Goal: Task Accomplishment & Management: Complete application form

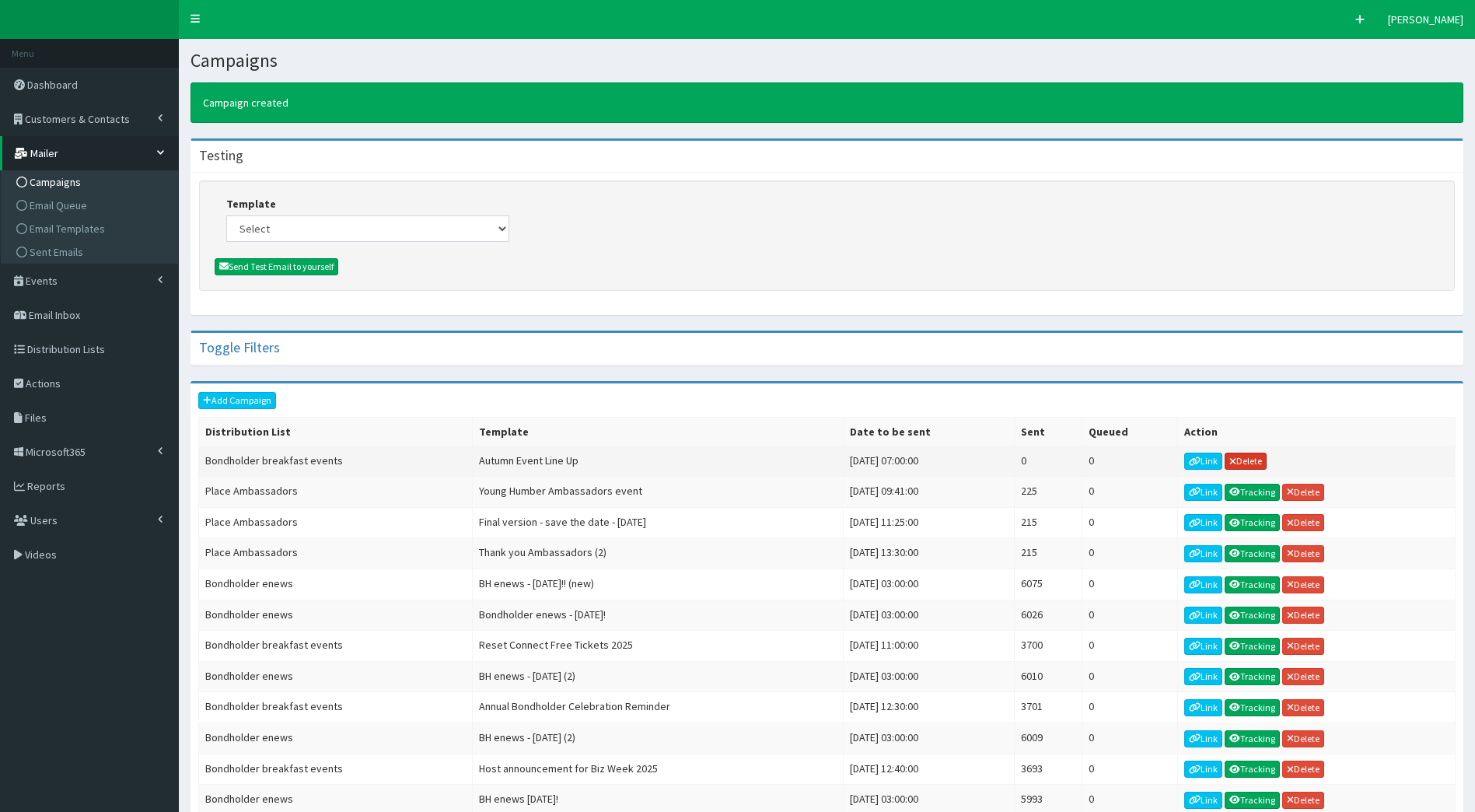
click at [1251, 465] on link "Delete" at bounding box center [1246, 461] width 42 height 17
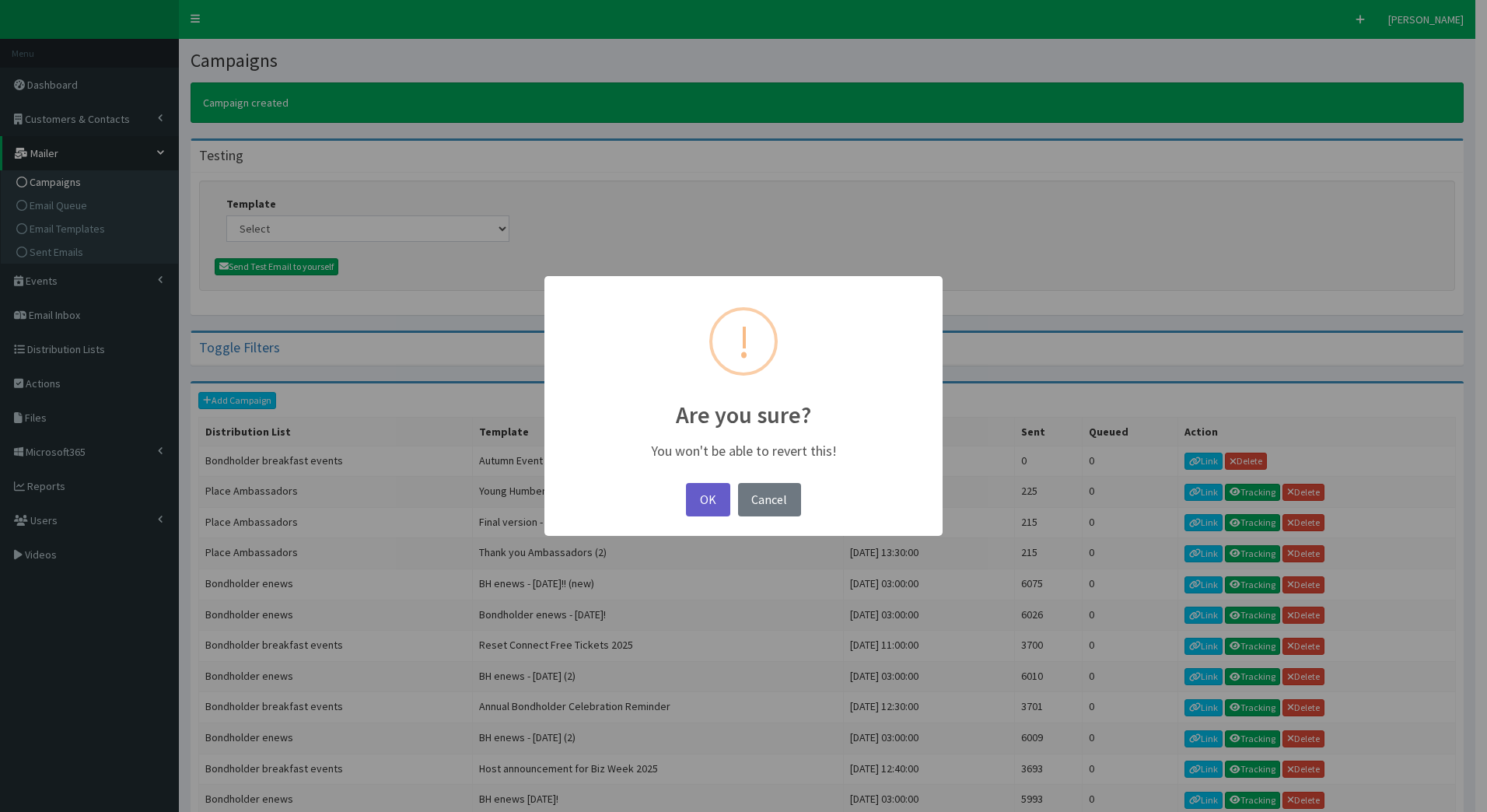
click at [720, 490] on button "OK" at bounding box center [708, 499] width 44 height 33
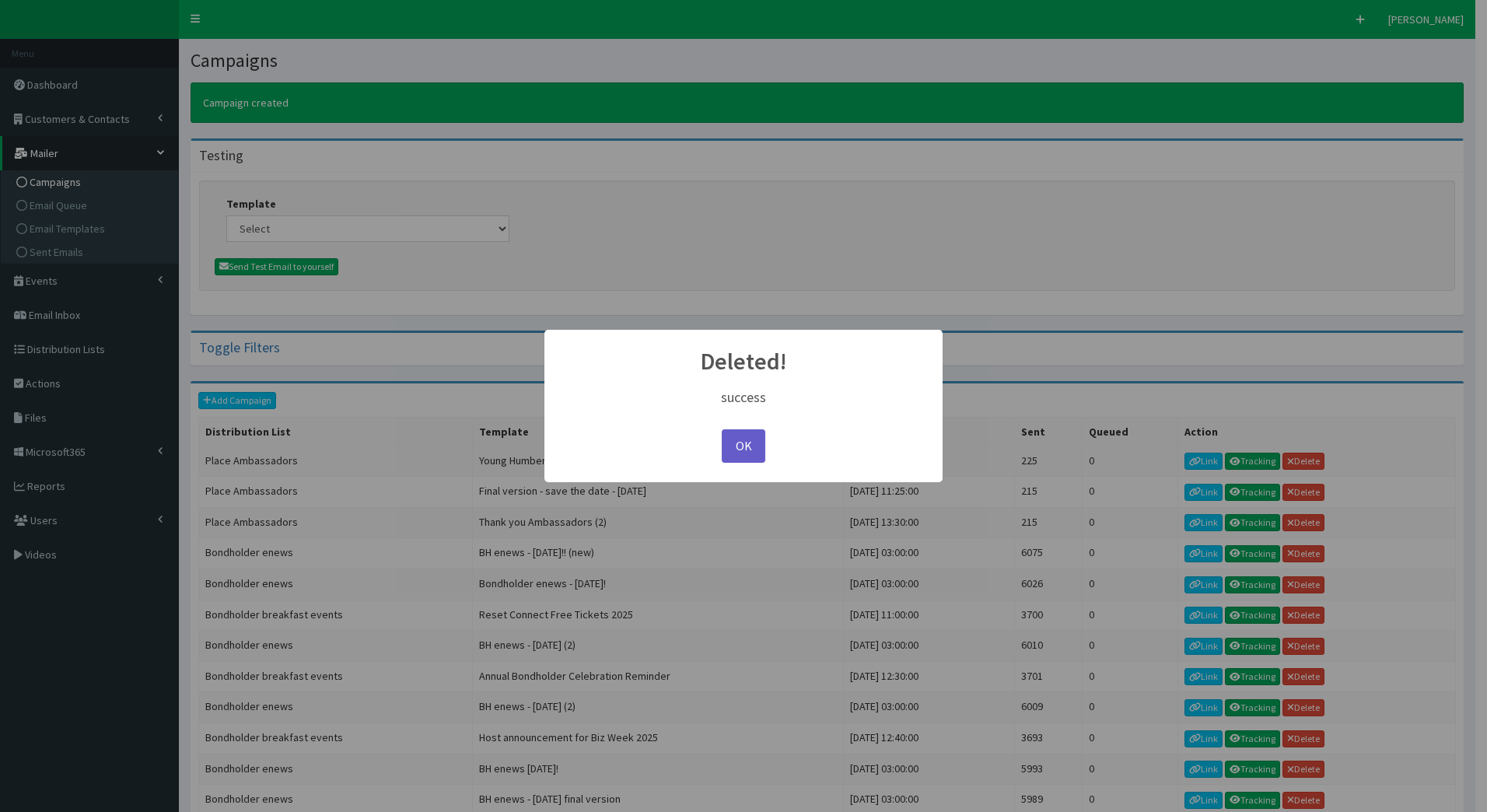
click at [752, 453] on button "OK" at bounding box center [744, 445] width 44 height 33
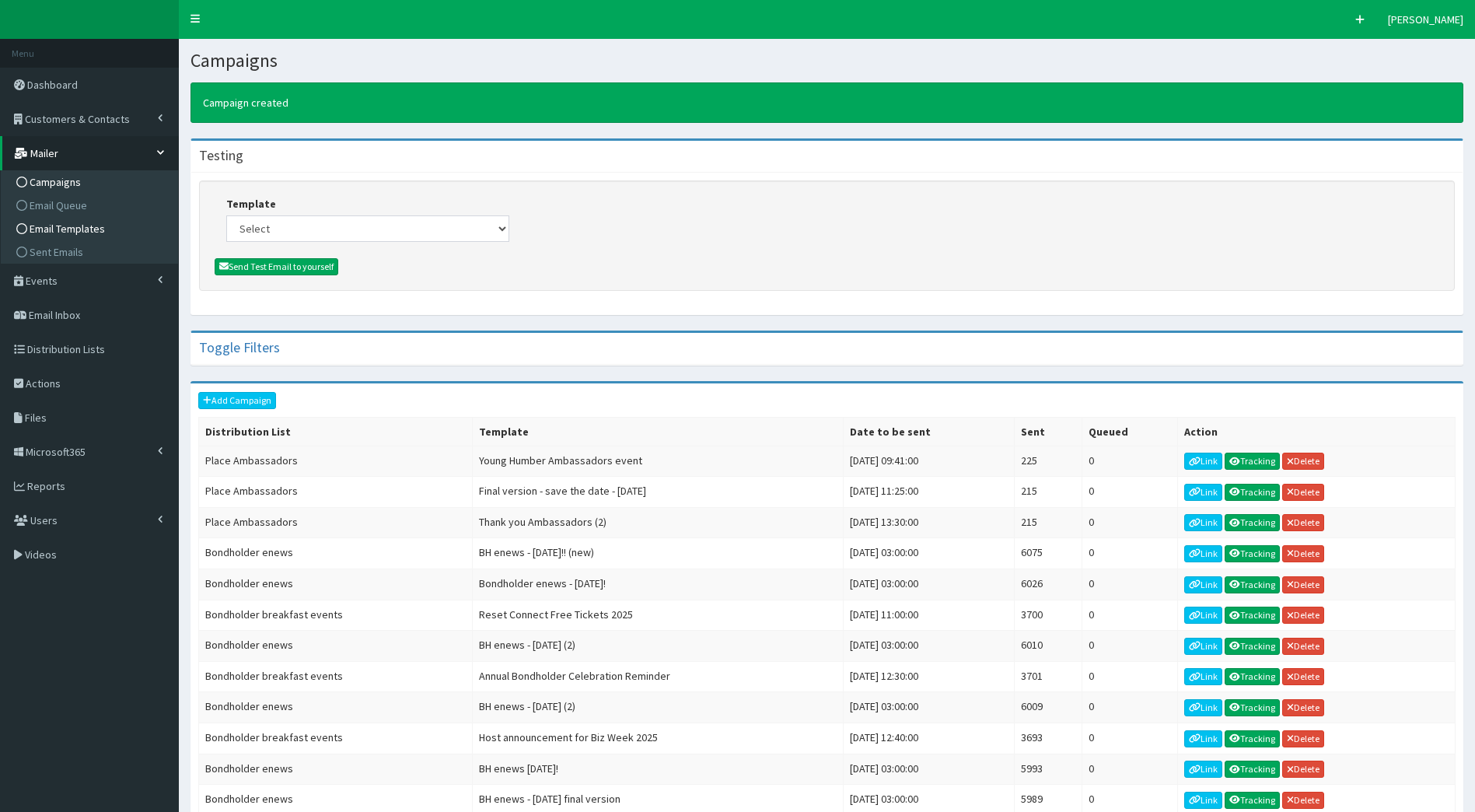
click at [73, 227] on span "Email Templates" at bounding box center [66, 228] width 75 height 14
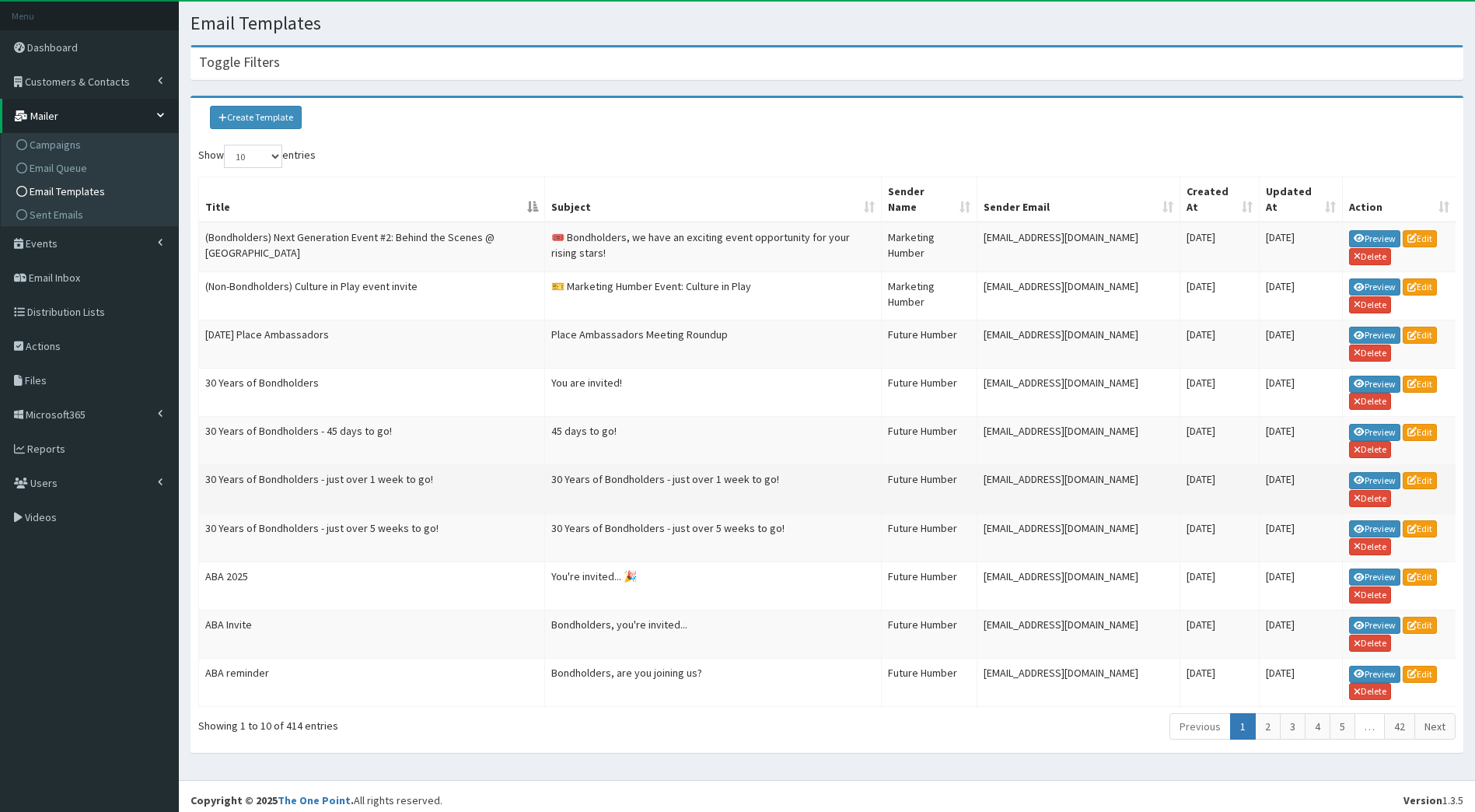
scroll to position [57, 0]
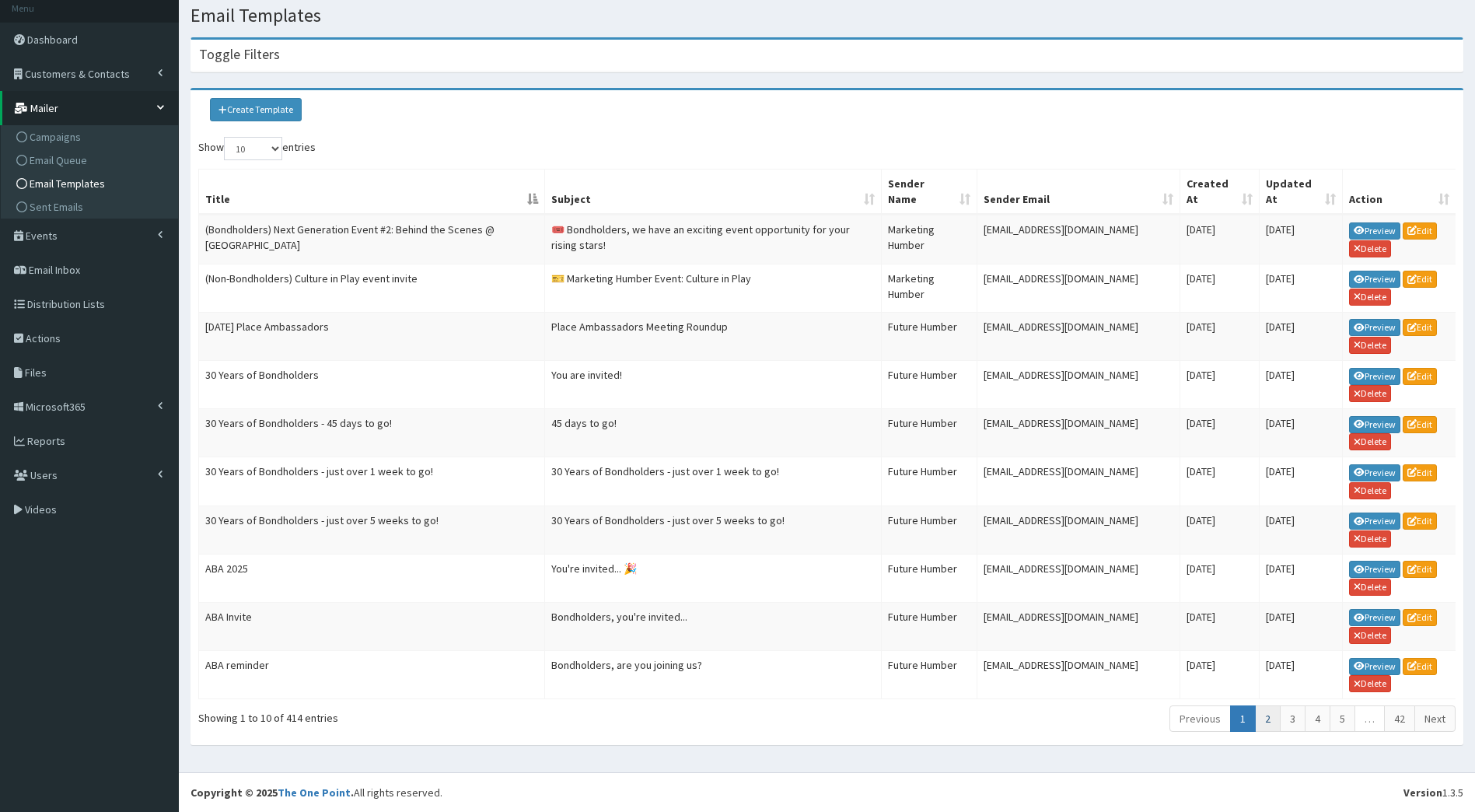
click at [1271, 705] on link "2" at bounding box center [1268, 718] width 26 height 27
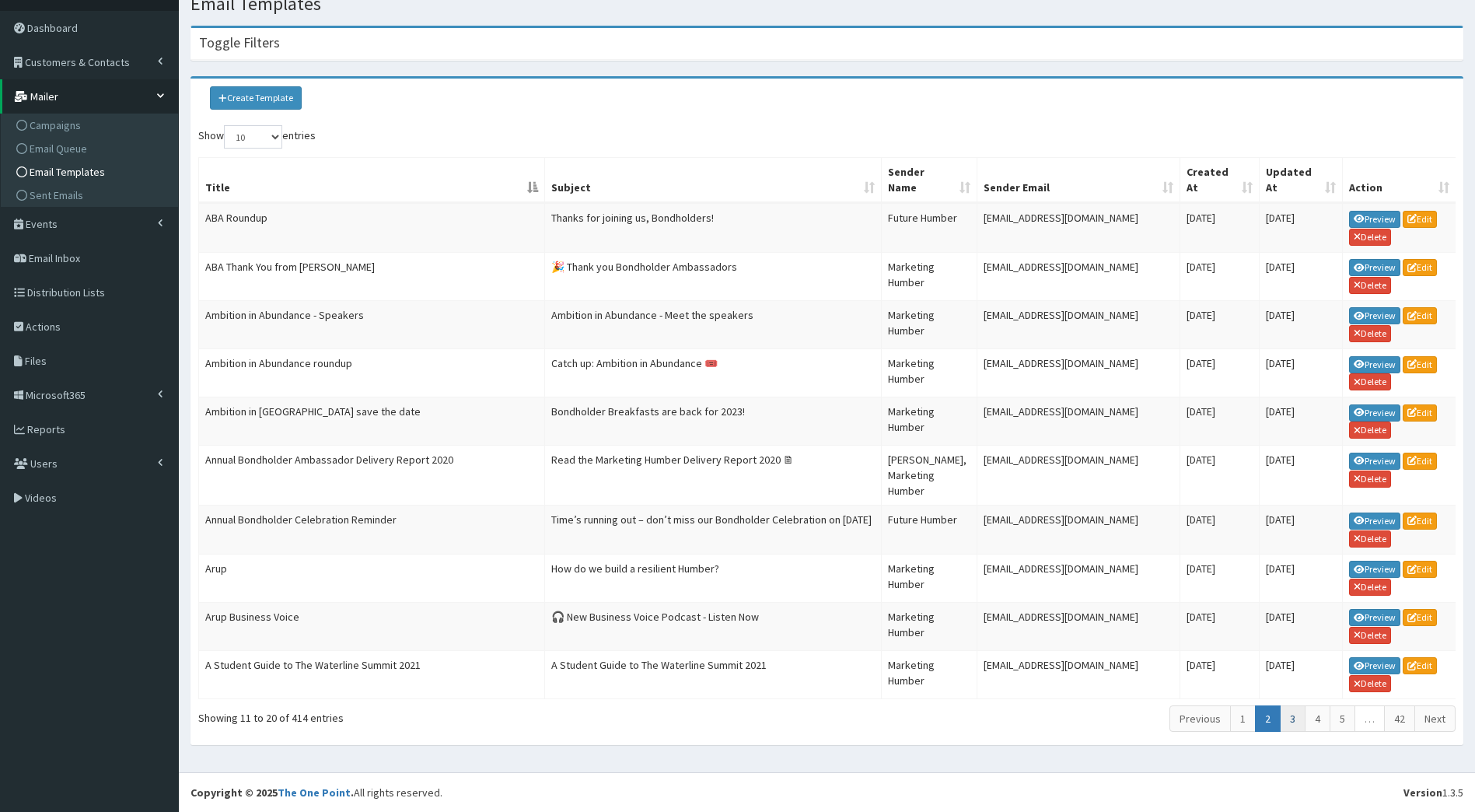
click at [1290, 714] on link "3" at bounding box center [1293, 718] width 26 height 27
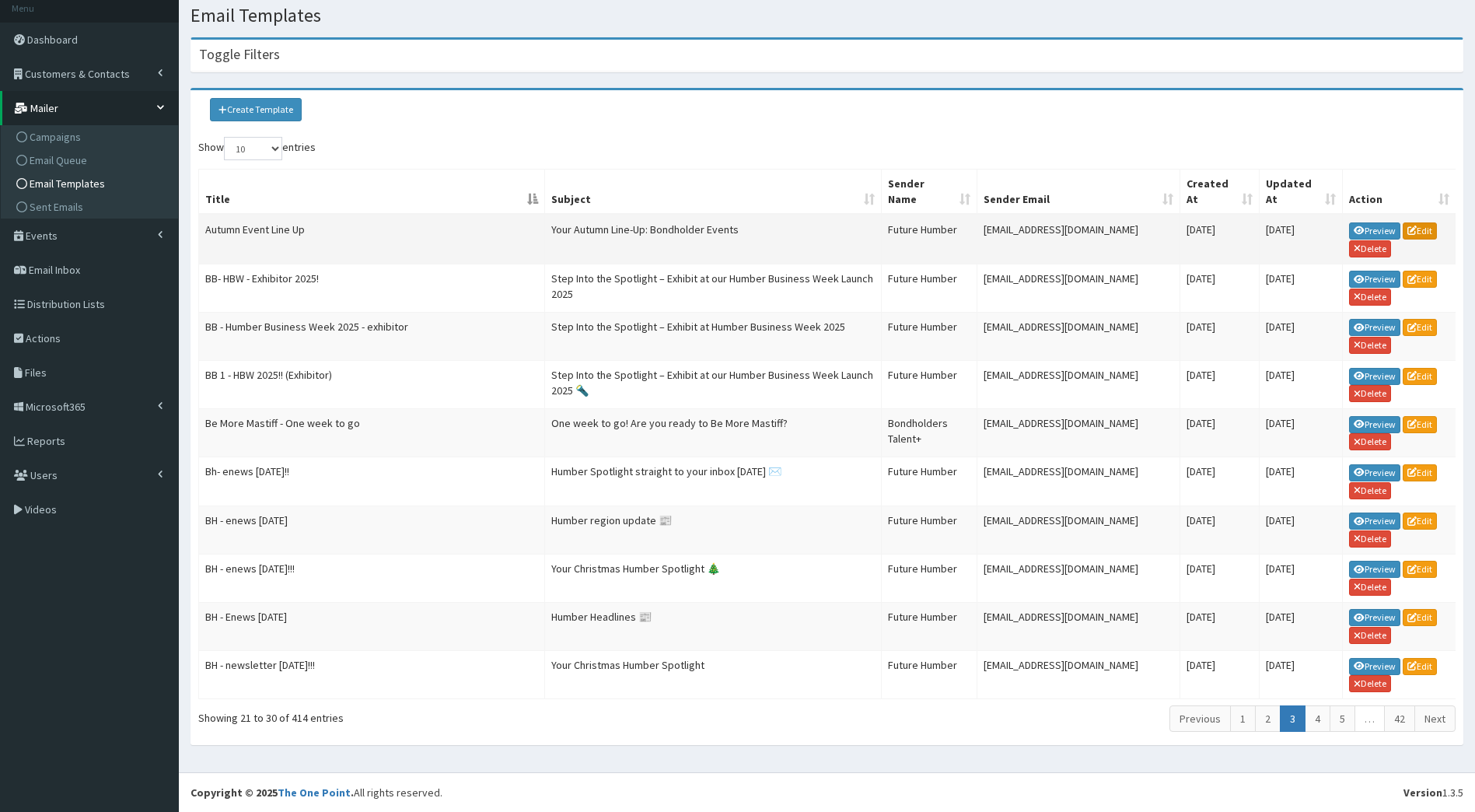
click at [1425, 223] on link "Edit" at bounding box center [1420, 231] width 34 height 17
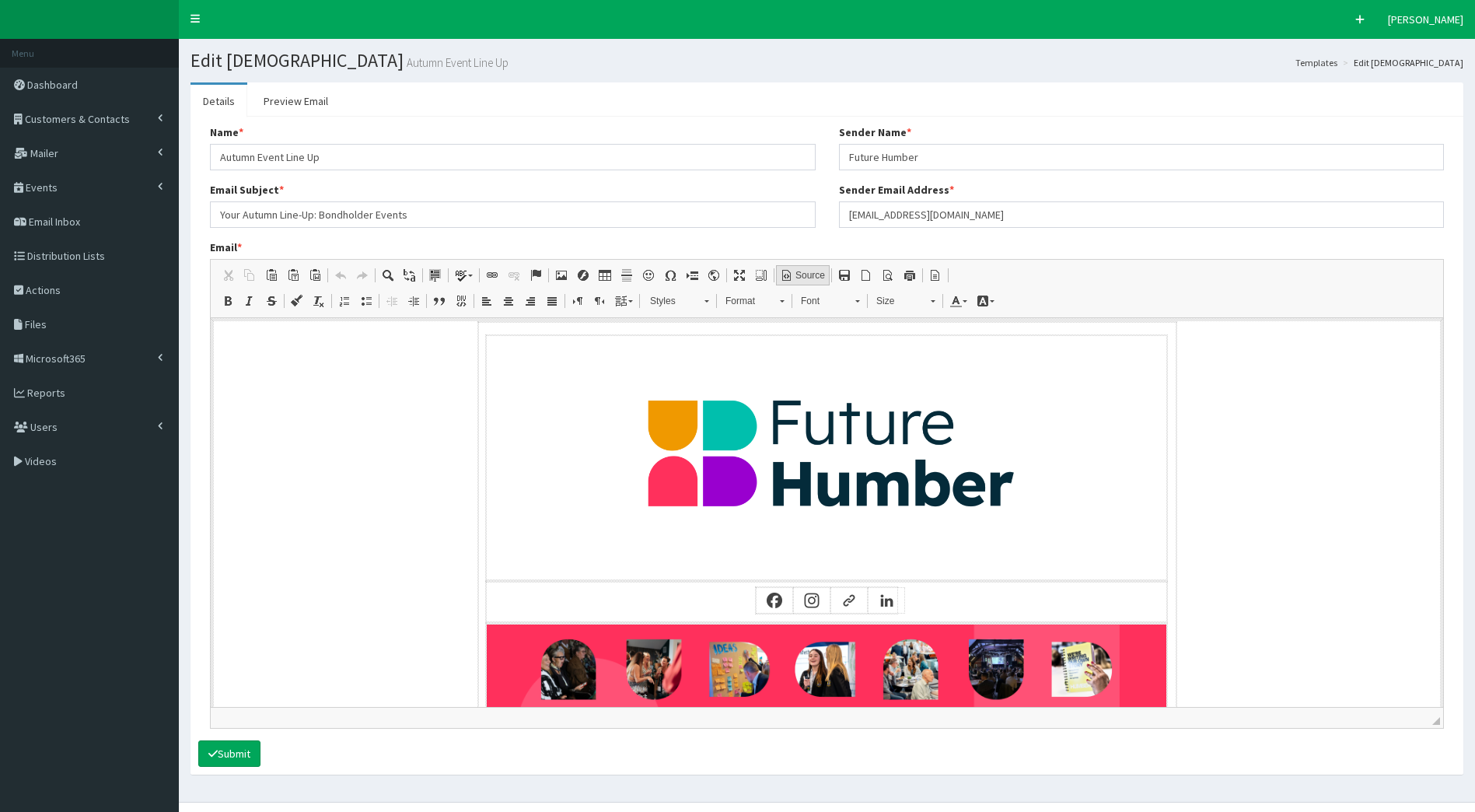
click at [803, 277] on span "Source" at bounding box center [809, 275] width 32 height 13
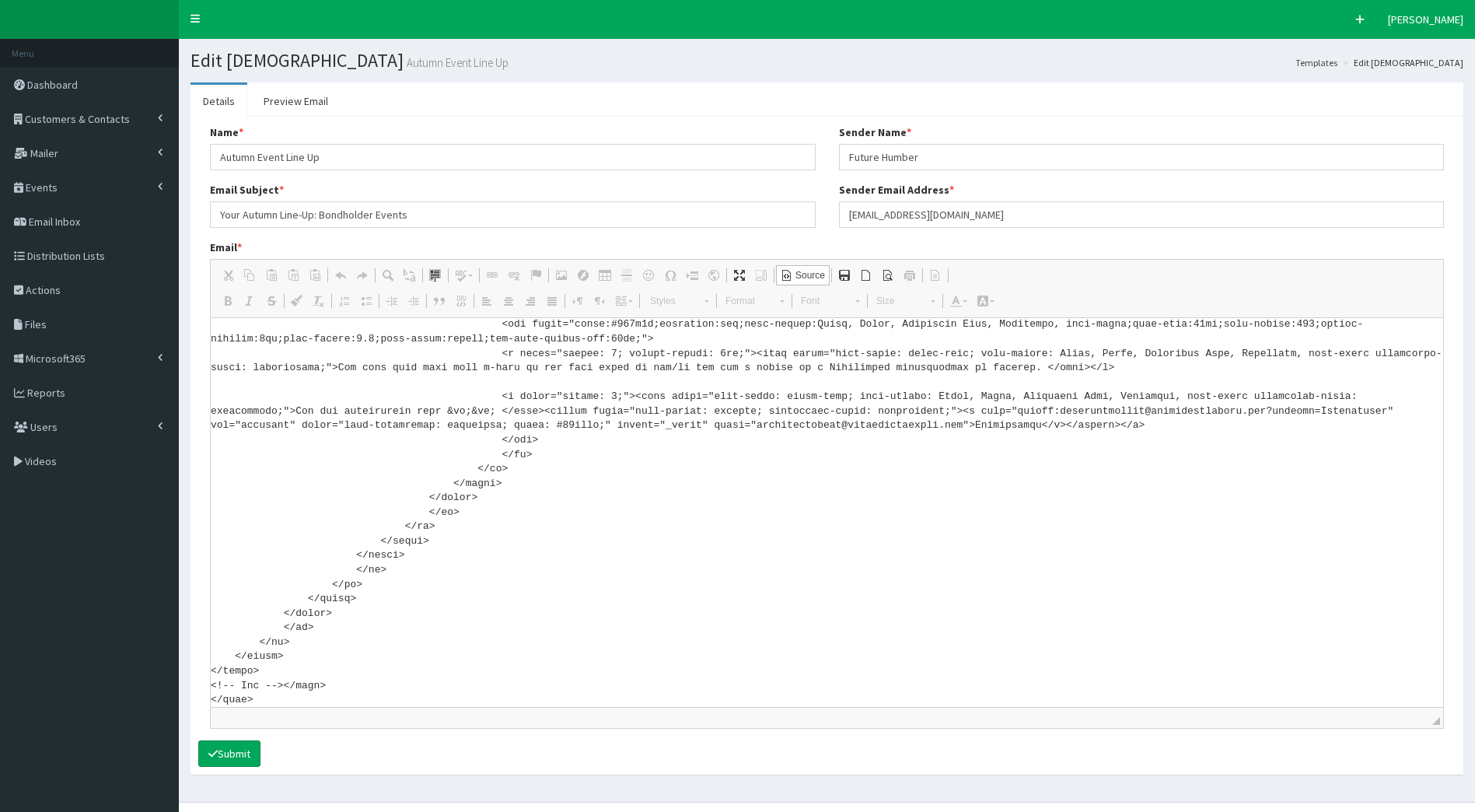
scroll to position [30, 0]
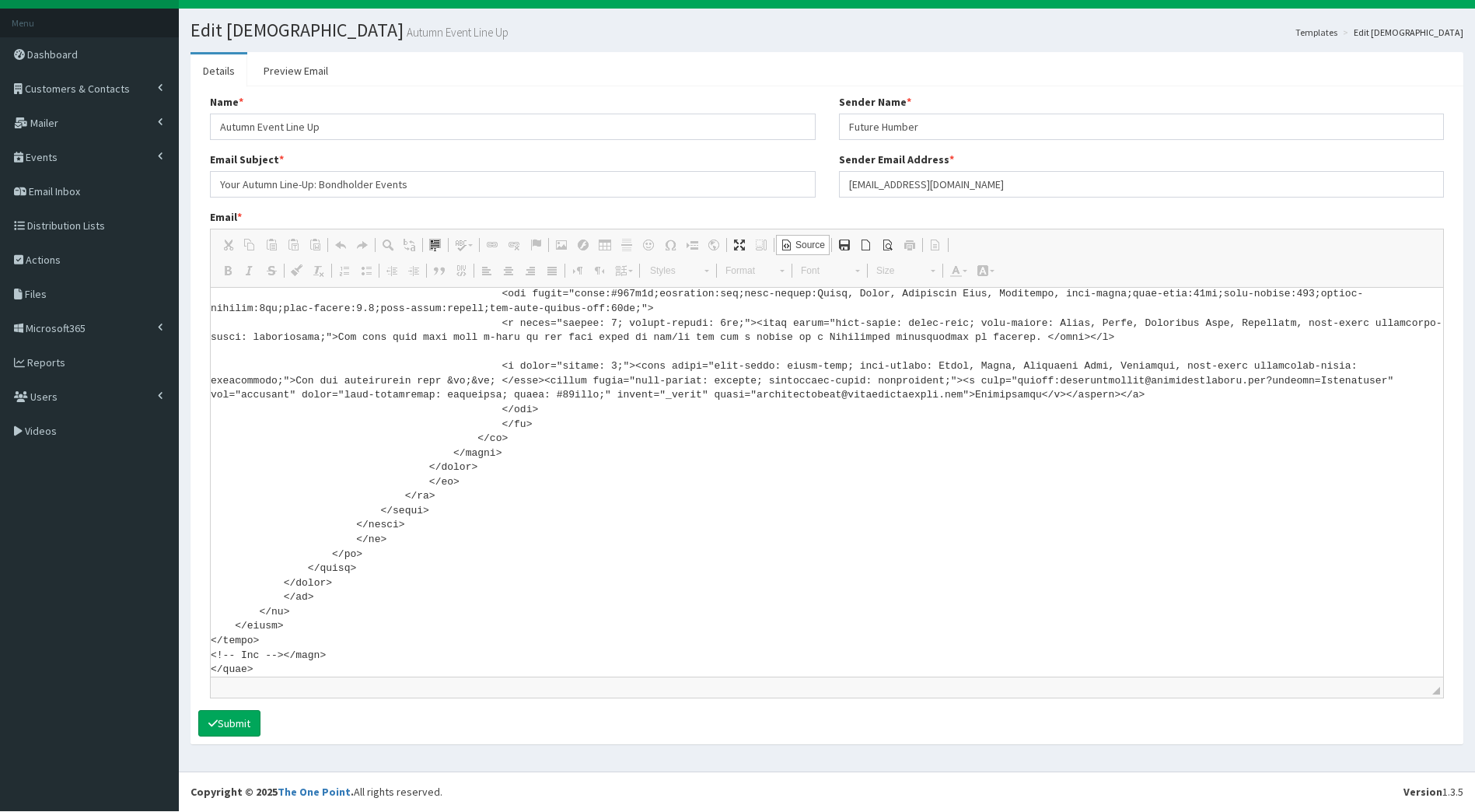
drag, startPoint x: 212, startPoint y: 321, endPoint x: 619, endPoint y: 852, distance: 669.0
click at [619, 811] on html "F Pr \Toggle navigation Quick Create [PERSON_NAME] [PERSON_NAME] Member since […" at bounding box center [738, 390] width 1475 height 841
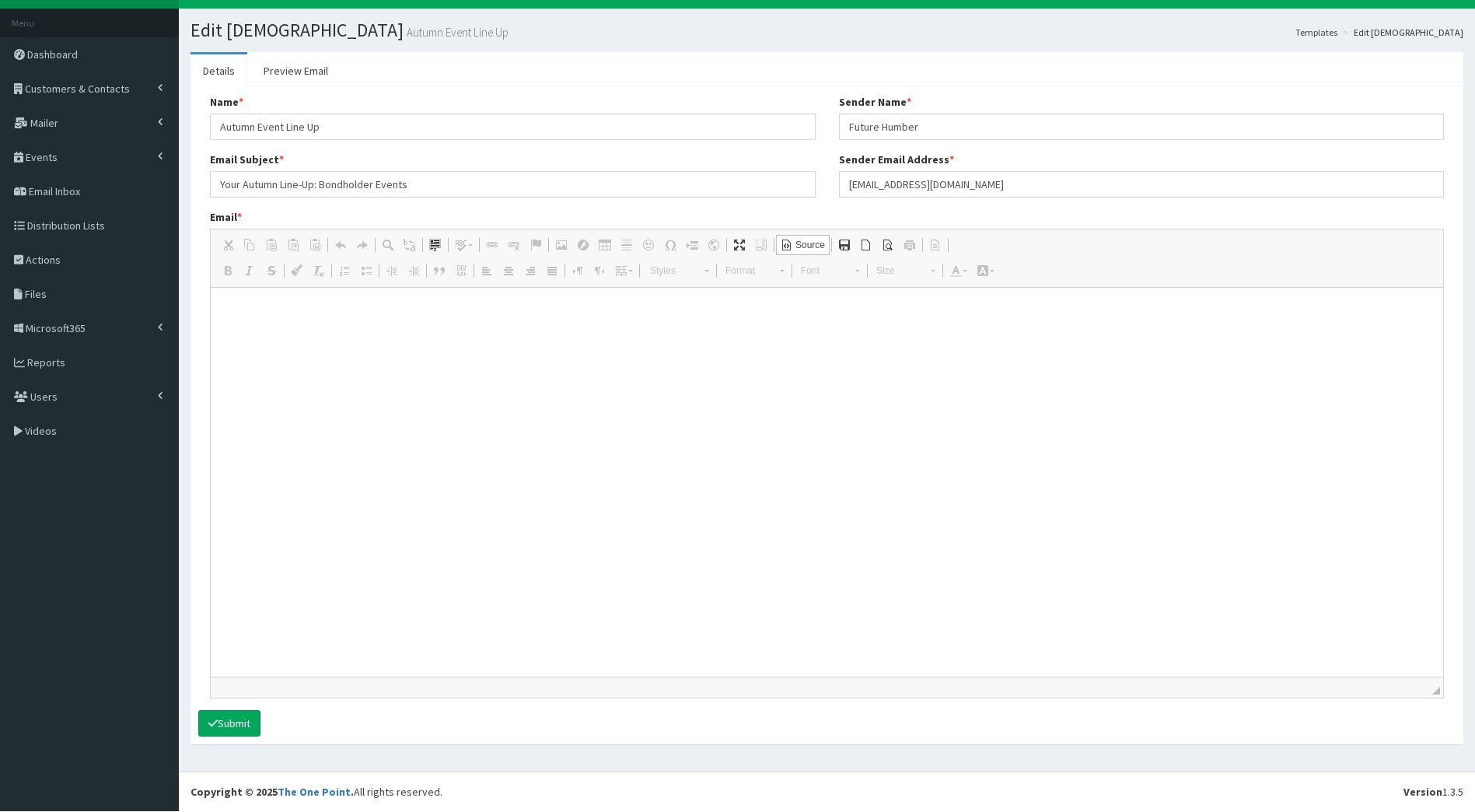
scroll to position [0, 0]
paste textarea "<!DOCTYPE html> <html xmlns:v="urn:schemas-microsoft-com:vml" xmlns:o="urn:sche…"
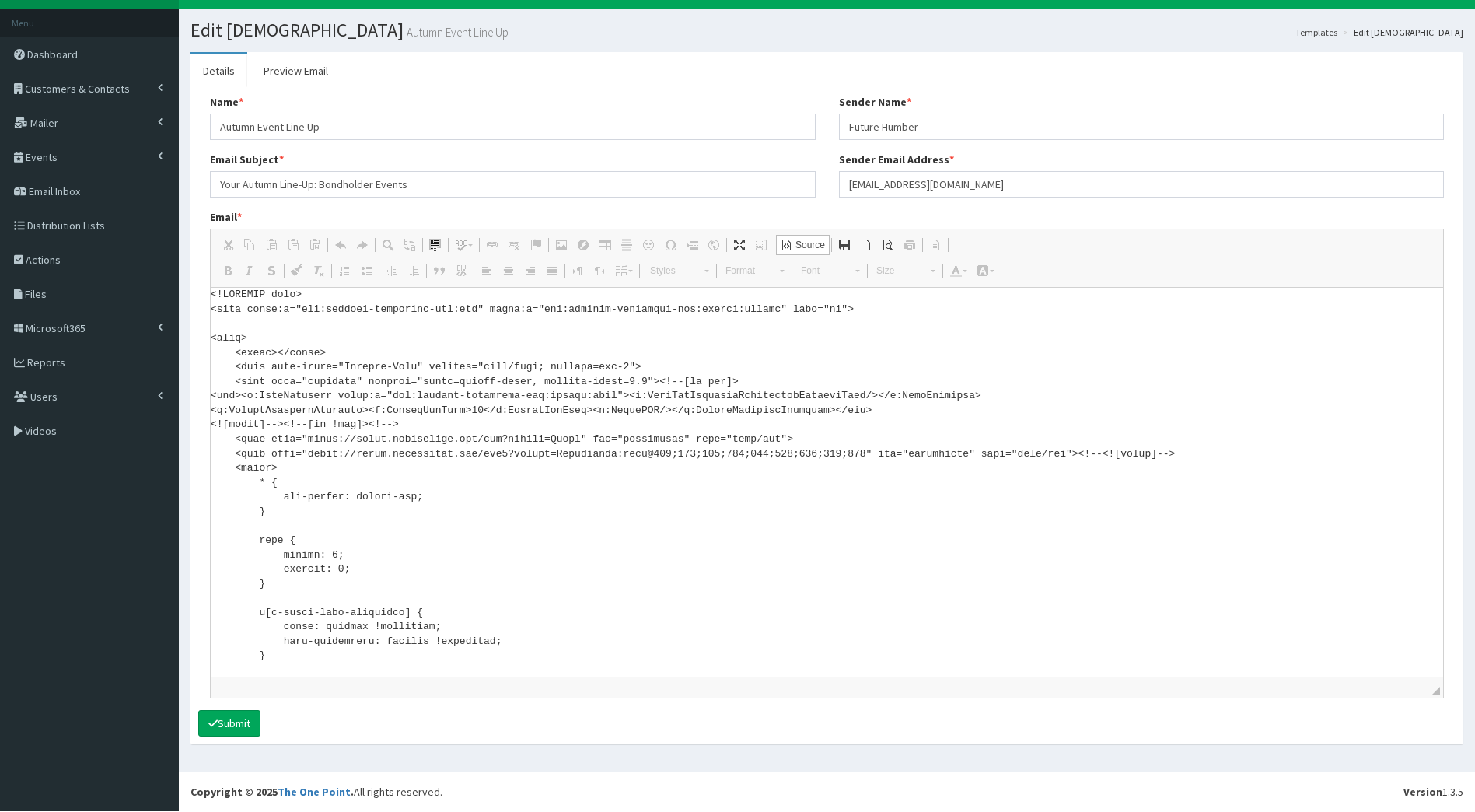
scroll to position [9857, 0]
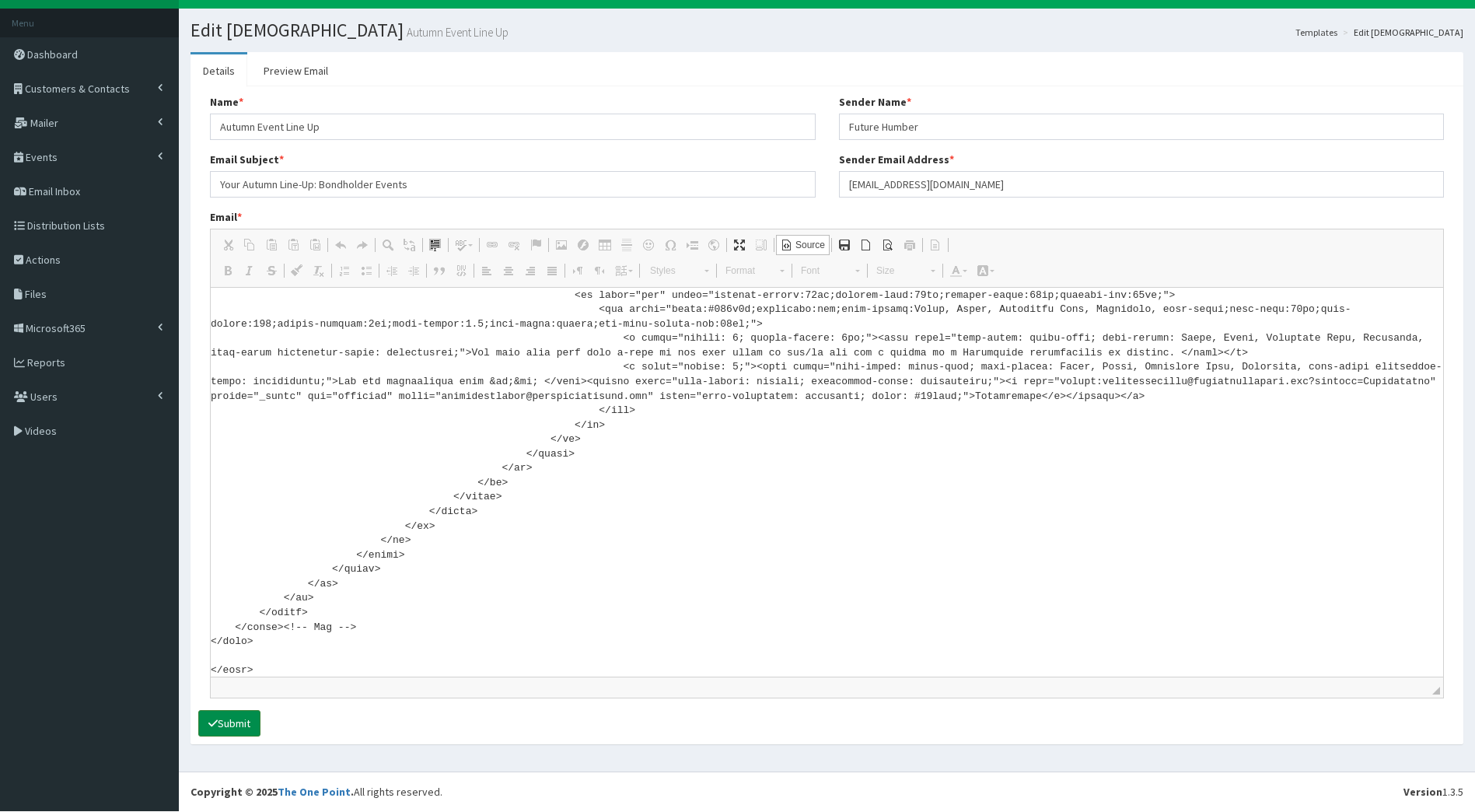
type textarea "<!DOCTYPE html> <html xmlns:v="urn:schemas-microsoft-com:vml" xmlns:o="urn:sche…"
click at [236, 725] on button "Submit" at bounding box center [229, 723] width 62 height 27
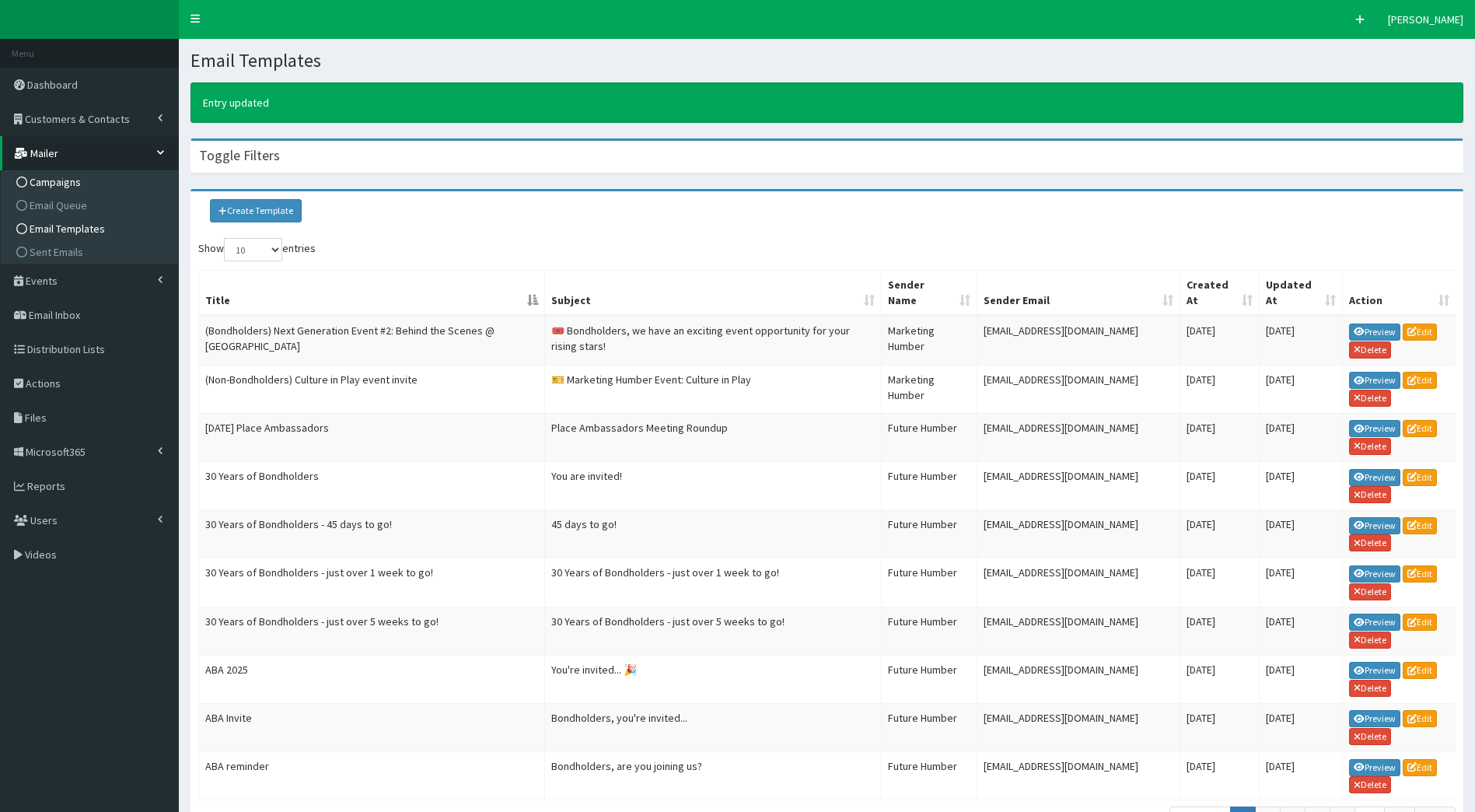
click at [45, 181] on span "Campaigns" at bounding box center [54, 181] width 51 height 14
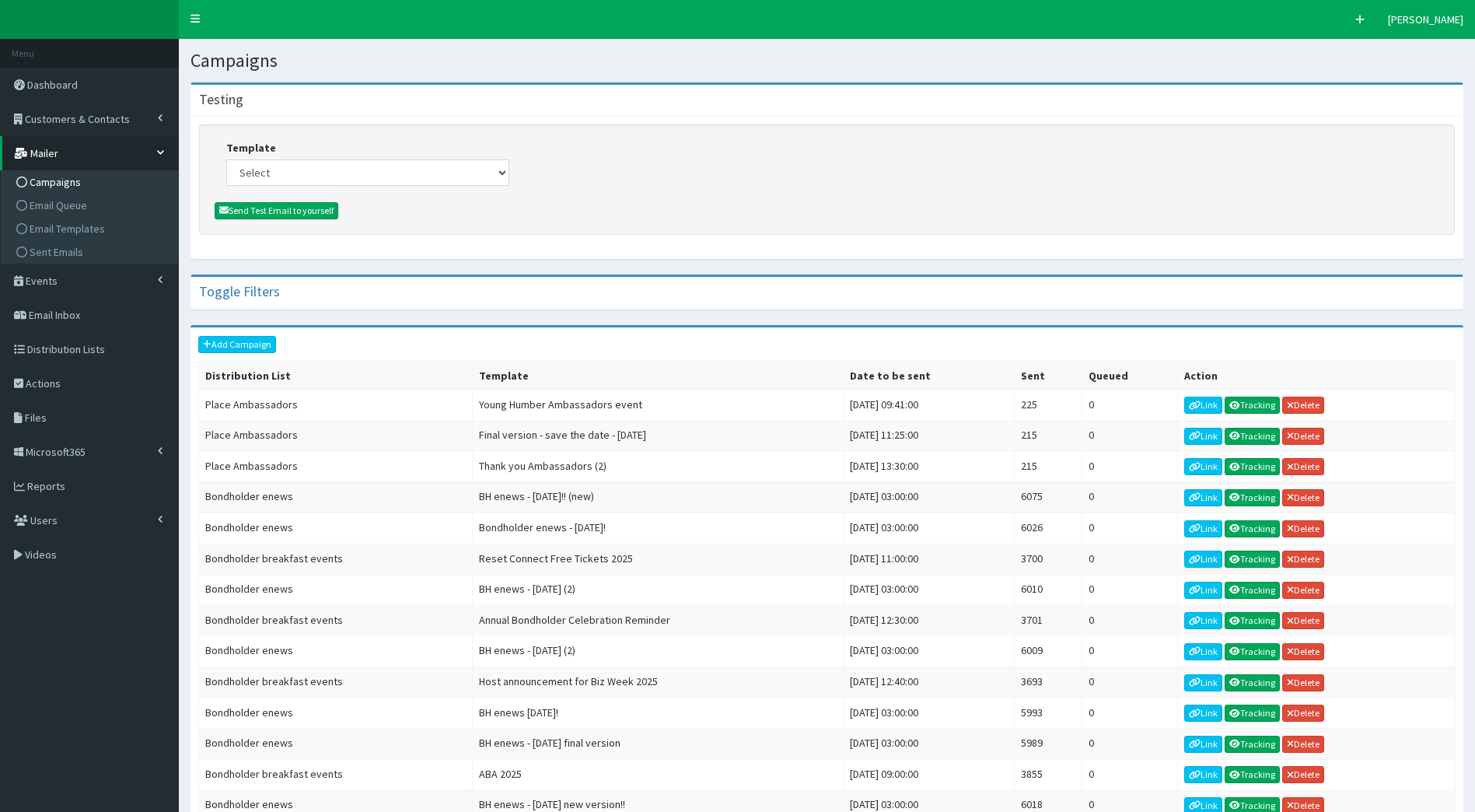
click at [296, 155] on div "Template Select (Bondholders) Next Generation Event #2: Behind the Scenes @ Par…" at bounding box center [368, 163] width 283 height 46
click at [284, 174] on select "Select (Bondholders) Next Generation Event #2: Behind the Scenes @ Paragon Arca…" at bounding box center [368, 172] width 283 height 27
select select "429"
click at [226, 159] on select "Select (Bondholders) Next Generation Event #2: Behind the Scenes @ Paragon Arca…" at bounding box center [368, 172] width 283 height 27
click at [298, 205] on button "Send Test Email to yourself" at bounding box center [276, 210] width 124 height 17
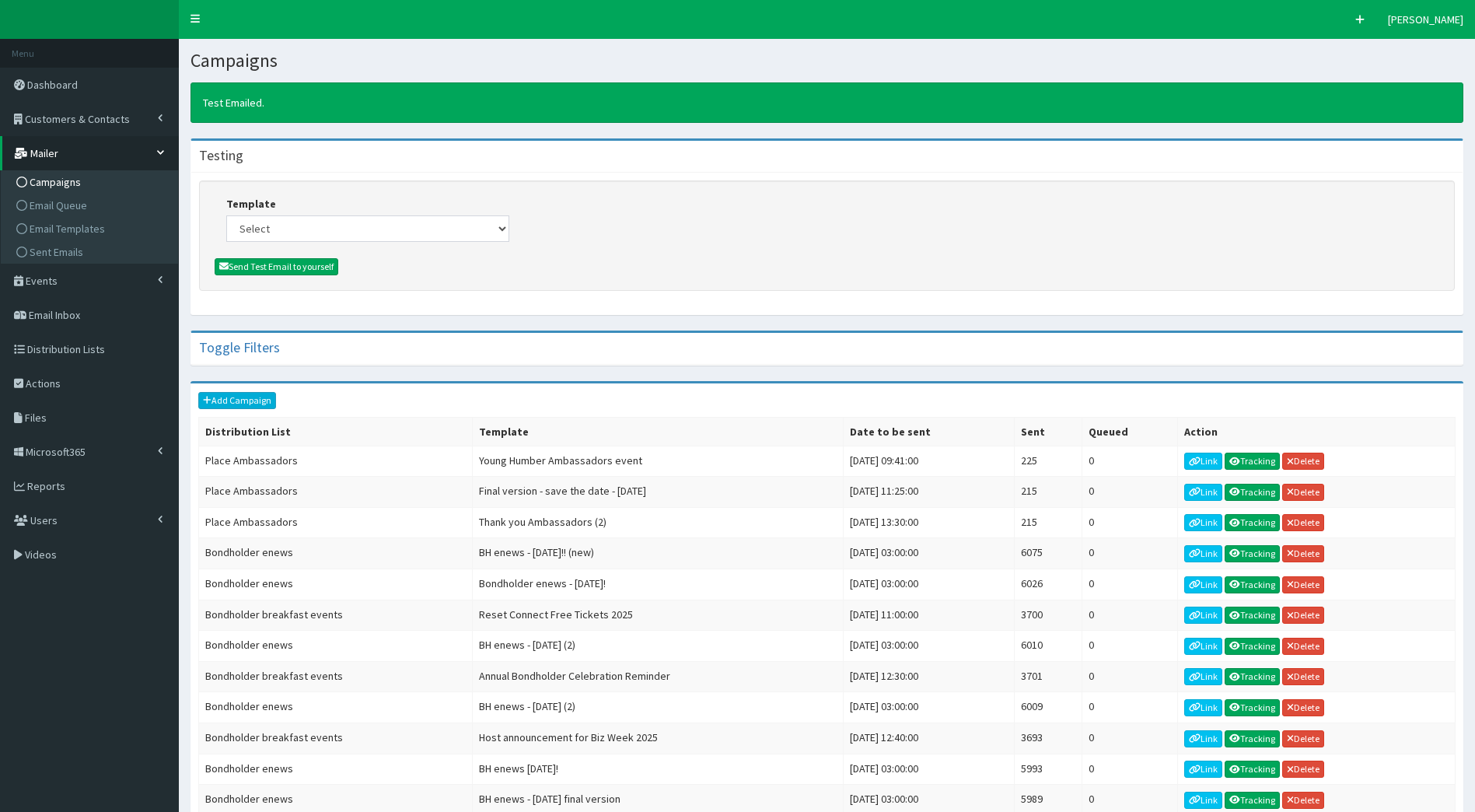
click at [234, 402] on link "Add Campaign" at bounding box center [237, 400] width 78 height 17
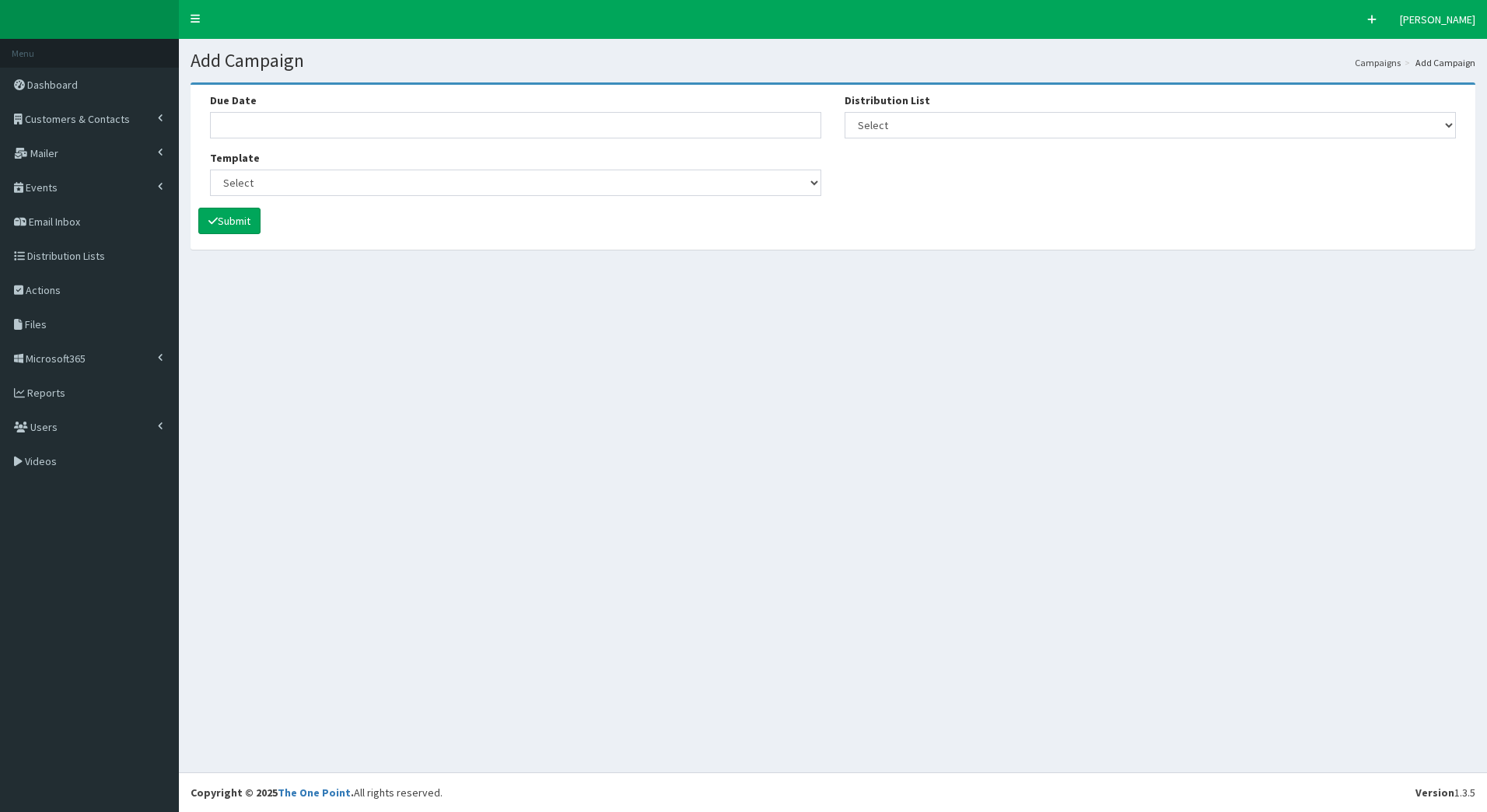
click at [287, 108] on div "Due Date" at bounding box center [515, 115] width 611 height 46
click at [290, 116] on input "Due Date" at bounding box center [515, 125] width 611 height 27
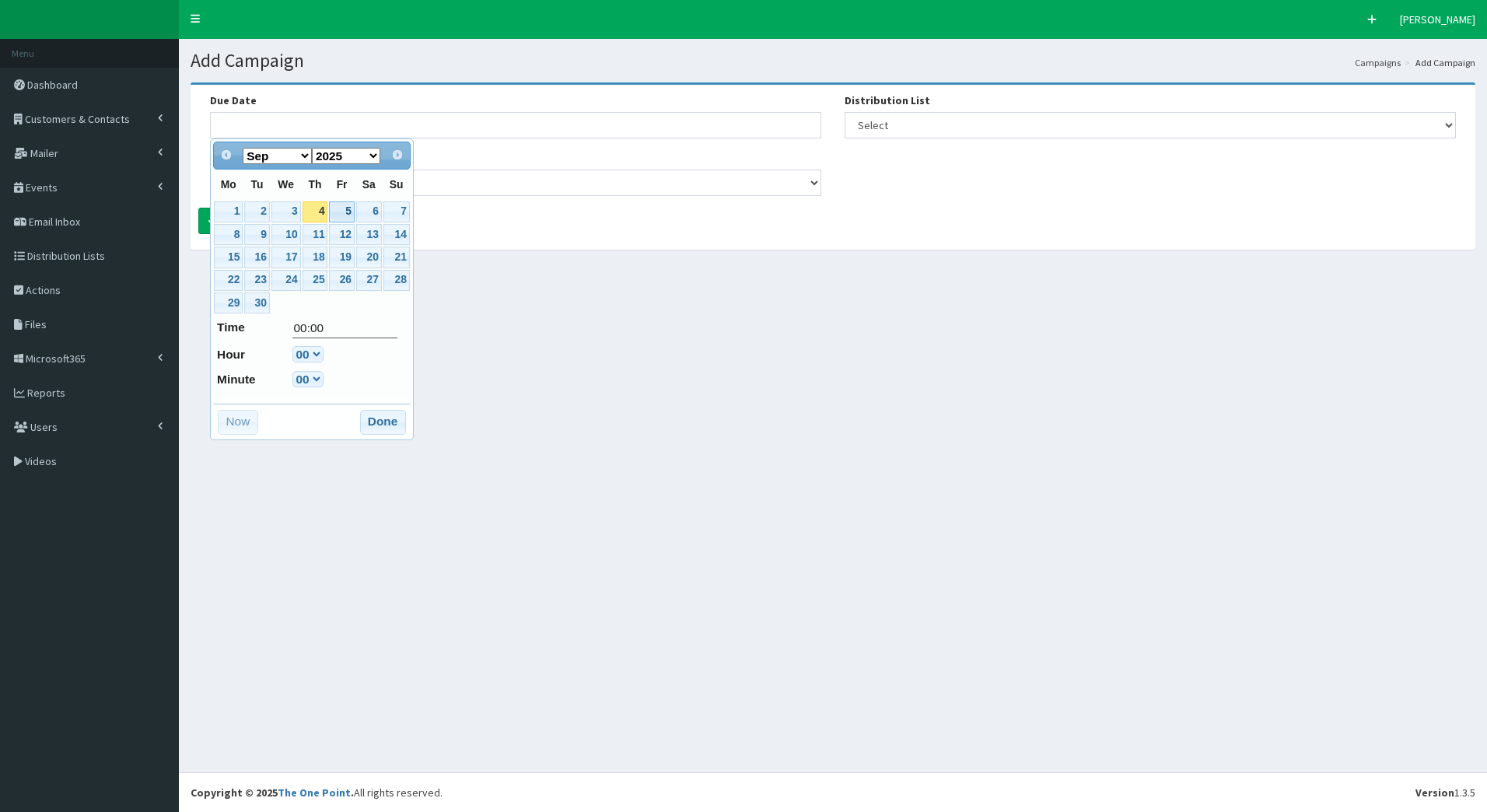
click at [337, 212] on link "5" at bounding box center [341, 212] width 25 height 21
click at [315, 355] on select "00 01 02 03 04 05 06 07 08 09 10 11 12 13 14 15 16 17 18 19 20 21 22 23" at bounding box center [308, 354] width 31 height 16
type input "05-09-2025 07:00"
type input "07:00"
select select "7"
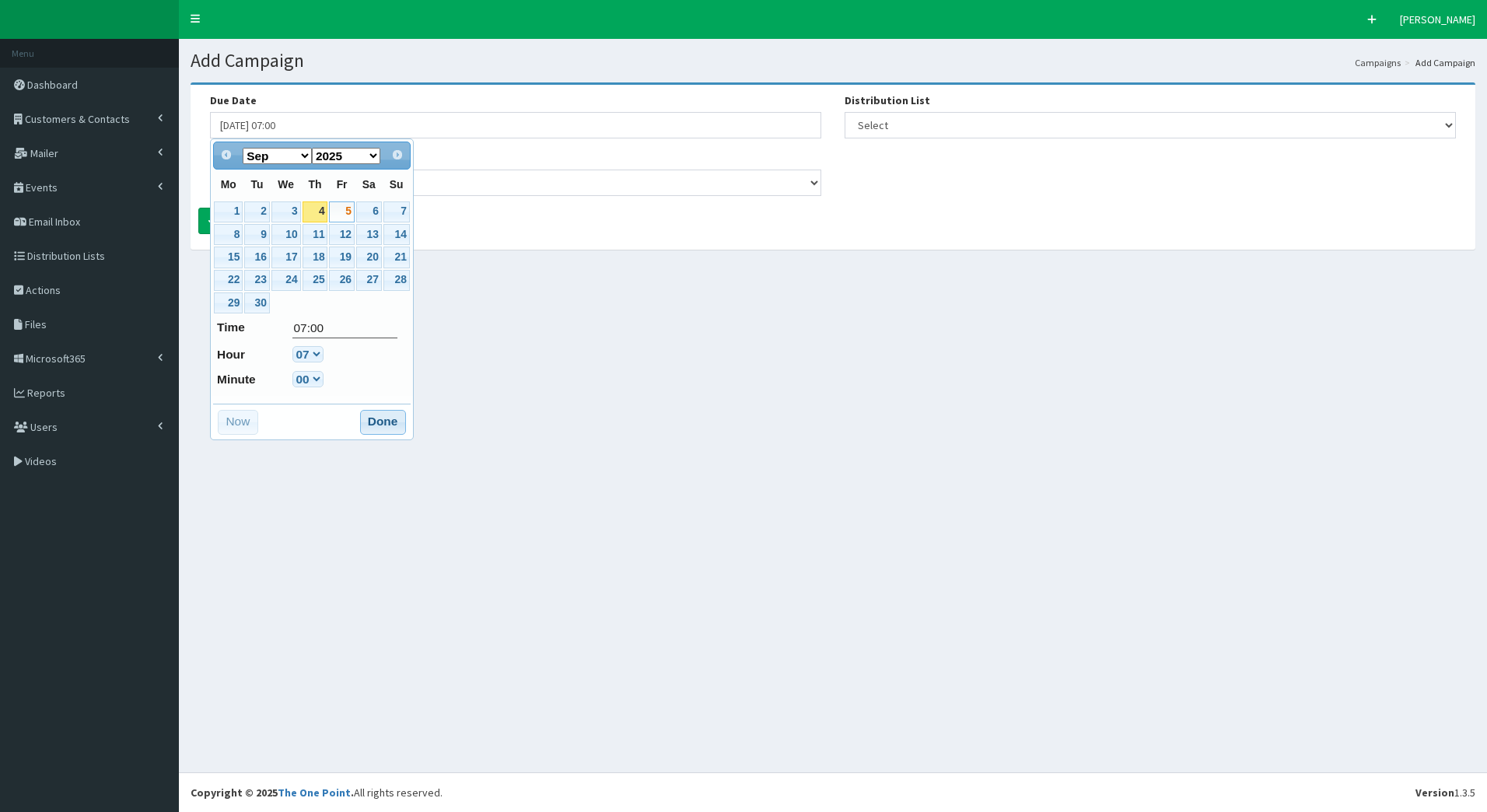
click at [379, 423] on button "Done" at bounding box center [383, 422] width 46 height 25
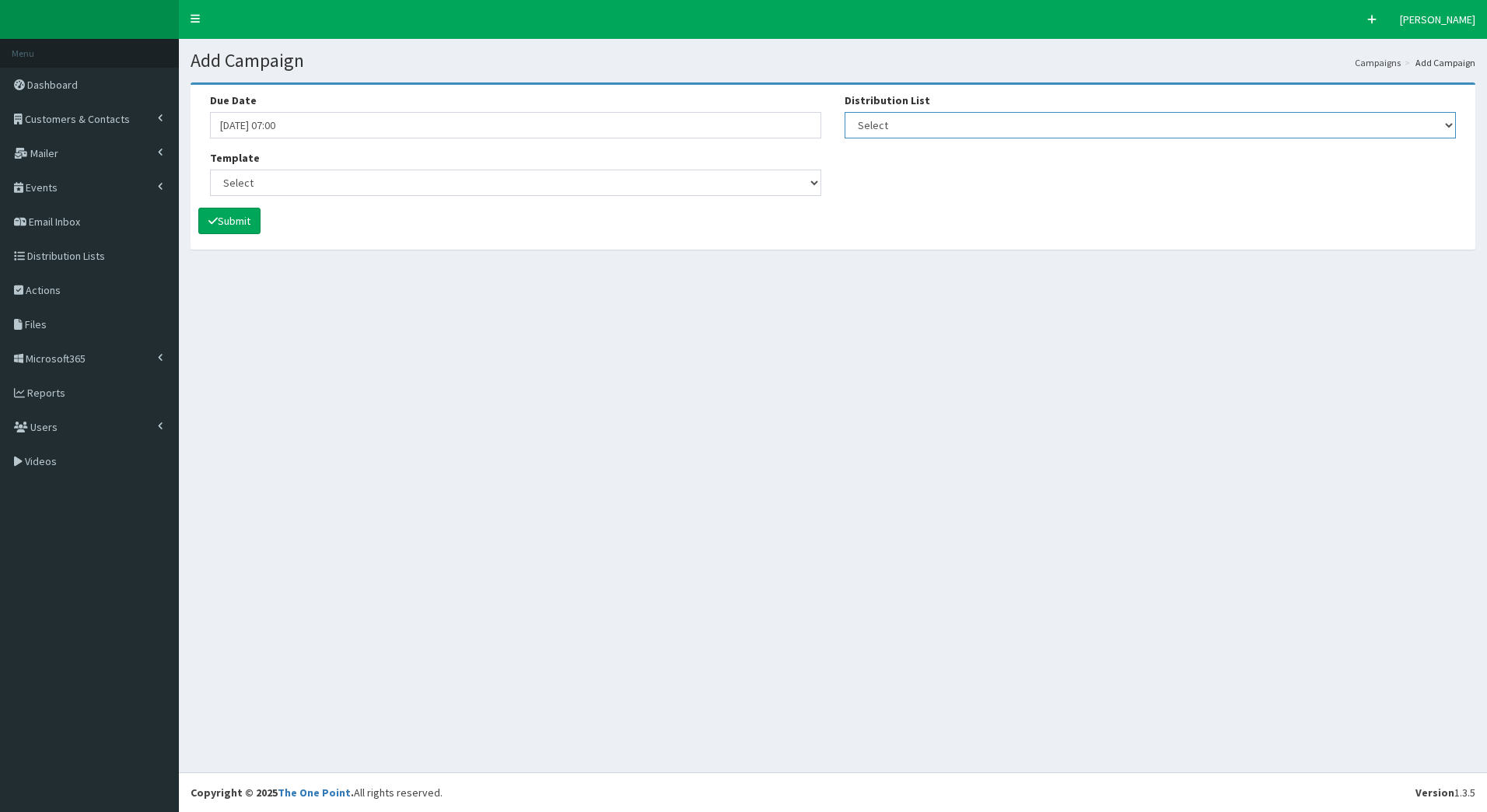
click at [860, 128] on select "Select [DEVELOPER TEST] Bondholder Advisory Group Bondholder breakfast events B…" at bounding box center [1150, 125] width 611 height 27
select select "99"
click at [845, 112] on select "Select [DEVELOPER TEST] Bondholder Advisory Group Bondholder breakfast events B…" at bounding box center [1150, 125] width 611 height 27
click at [611, 193] on select "Select (Bondholders) Next Generation Event #2: Behind the Scenes @ Paragon Arca…" at bounding box center [515, 182] width 611 height 27
select select "429"
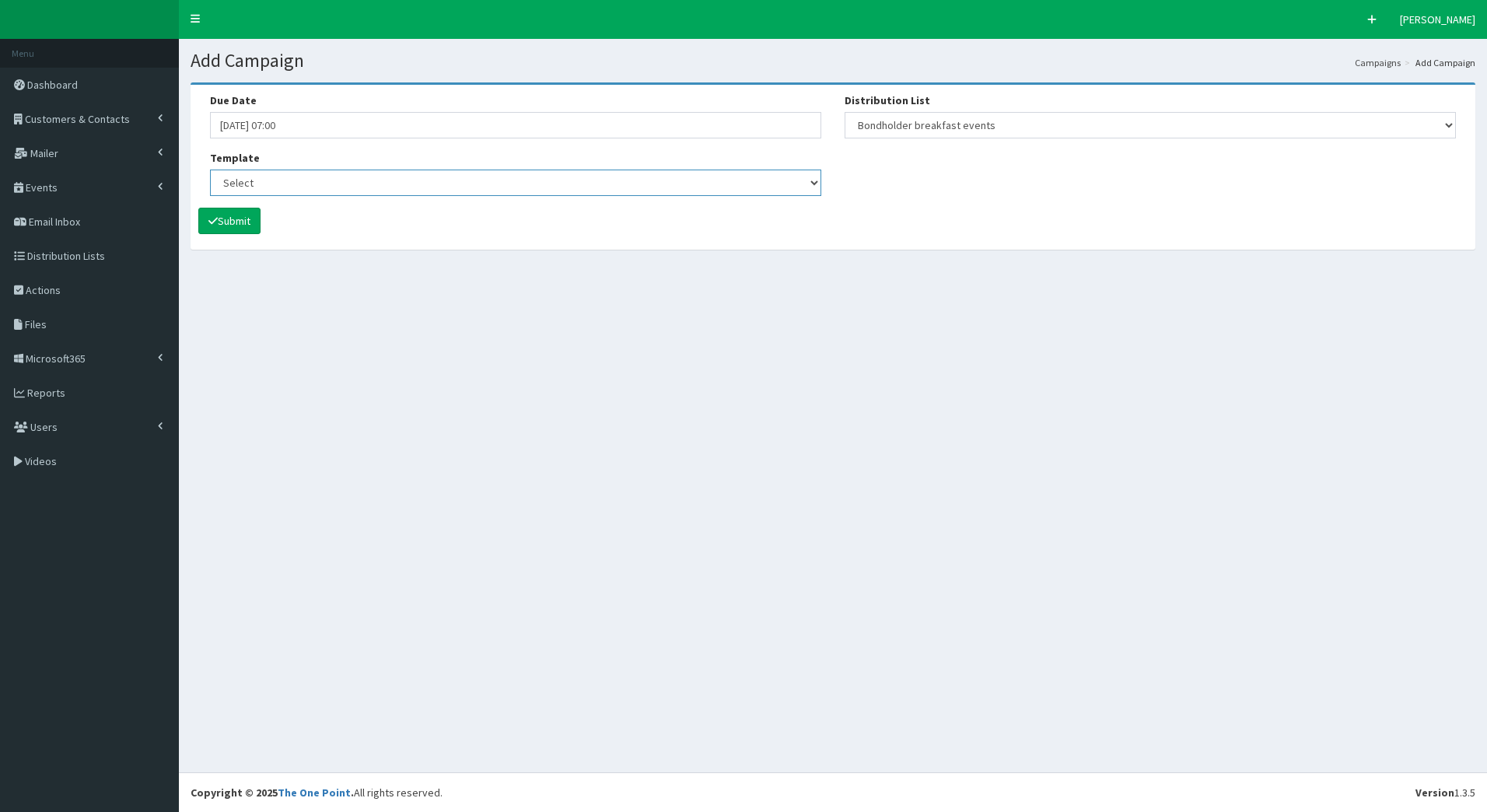
click at [210, 169] on select "Select (Bondholders) Next Generation Event #2: Behind the Scenes @ Paragon Arca…" at bounding box center [515, 182] width 611 height 27
click at [242, 219] on button "Submit" at bounding box center [229, 220] width 62 height 27
click at [259, 221] on button "Submit" at bounding box center [229, 220] width 62 height 27
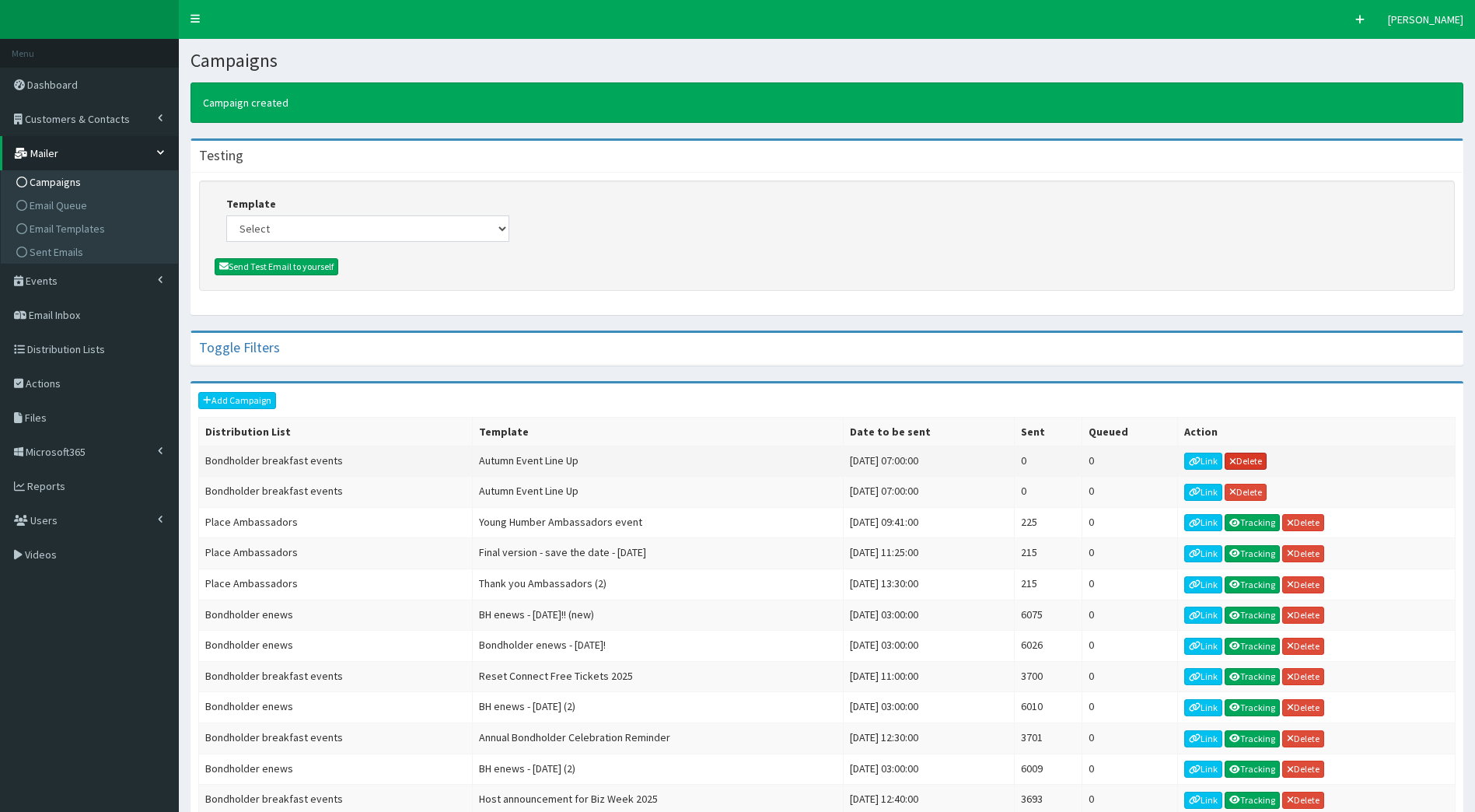
click at [1254, 464] on link "Delete" at bounding box center [1246, 461] width 42 height 17
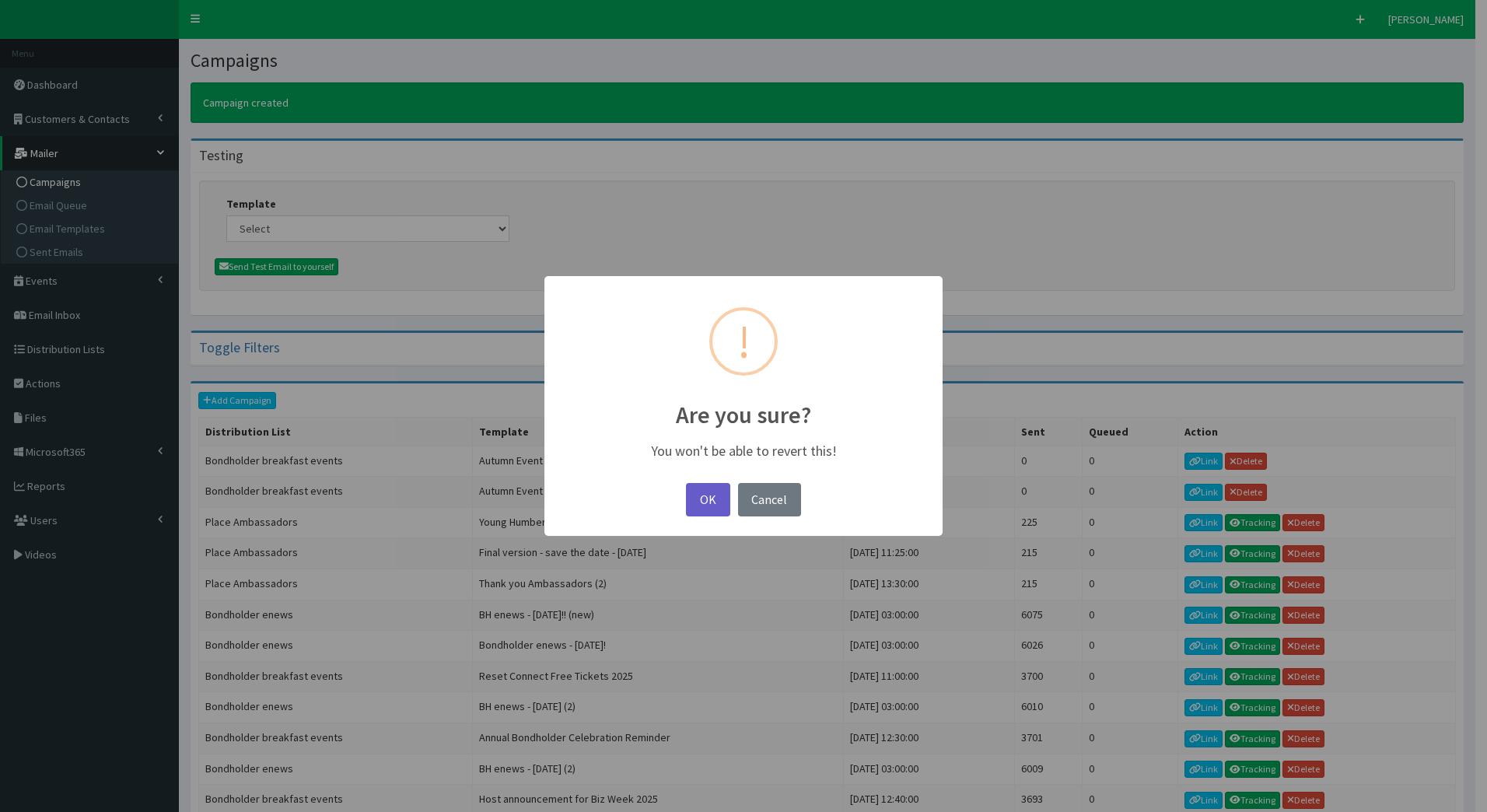
click at [717, 495] on button "OK" at bounding box center [708, 499] width 44 height 33
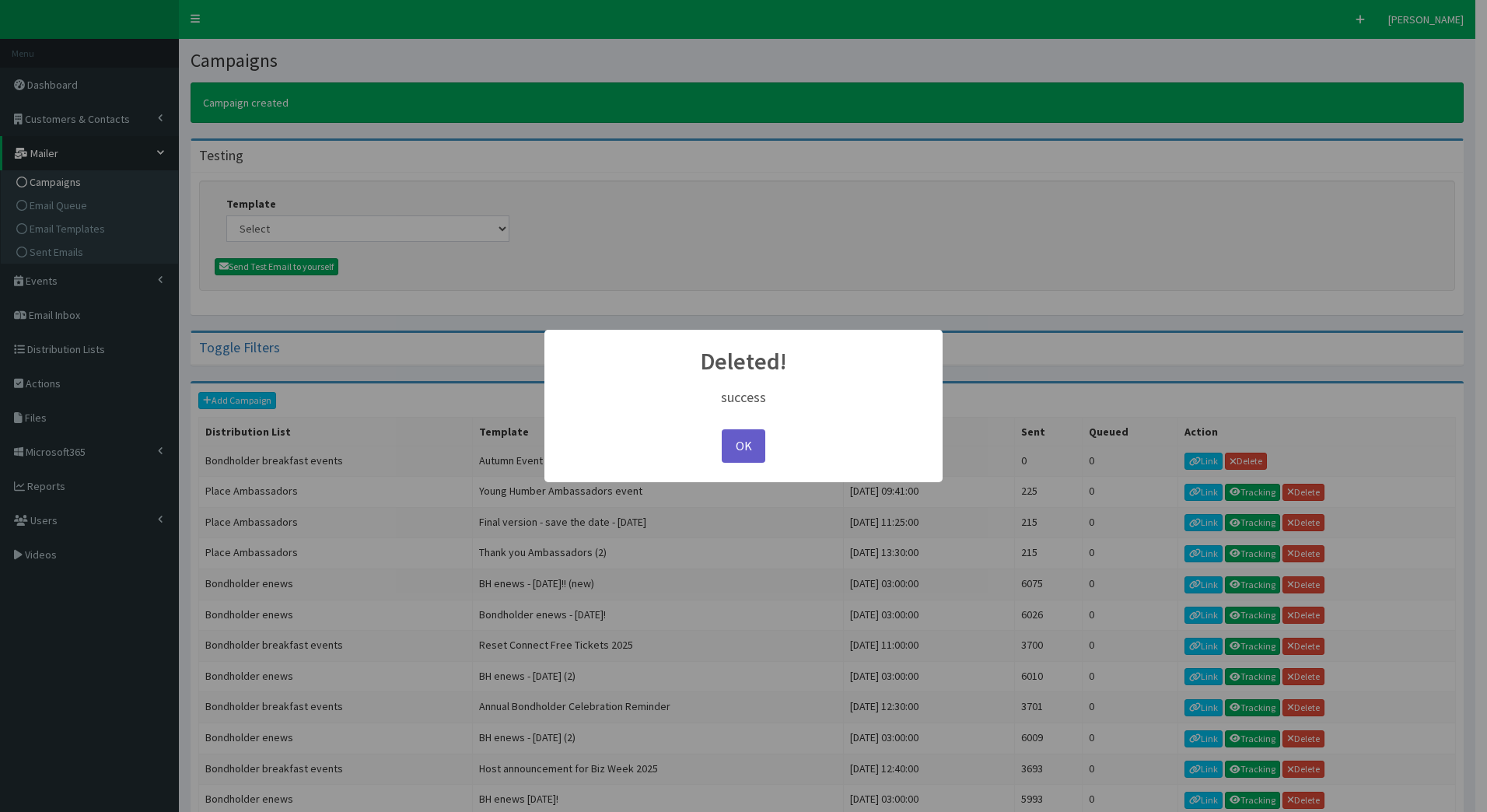
click at [735, 445] on button "OK" at bounding box center [744, 445] width 44 height 33
